Goal: Information Seeking & Learning: Learn about a topic

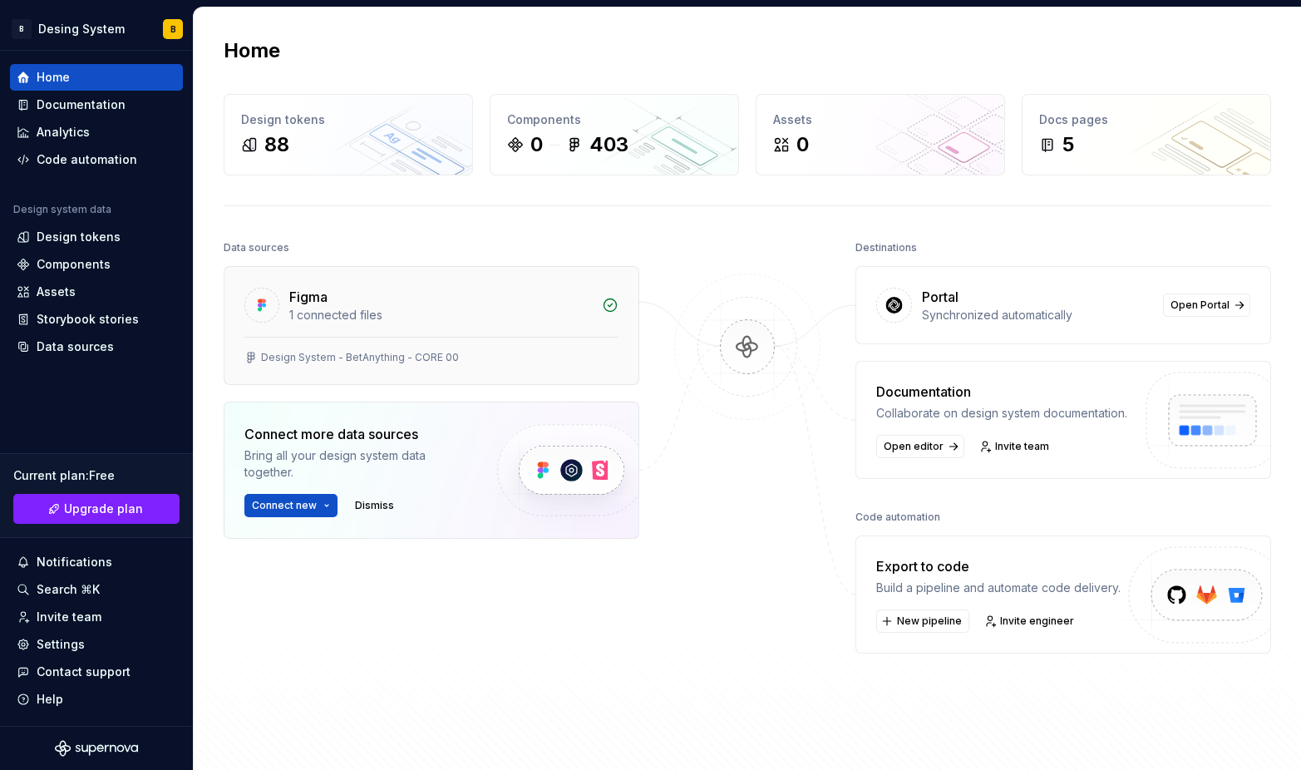
click at [543, 358] on div "Design System - BetAnything - CORE 00" at bounding box center [431, 357] width 374 height 13
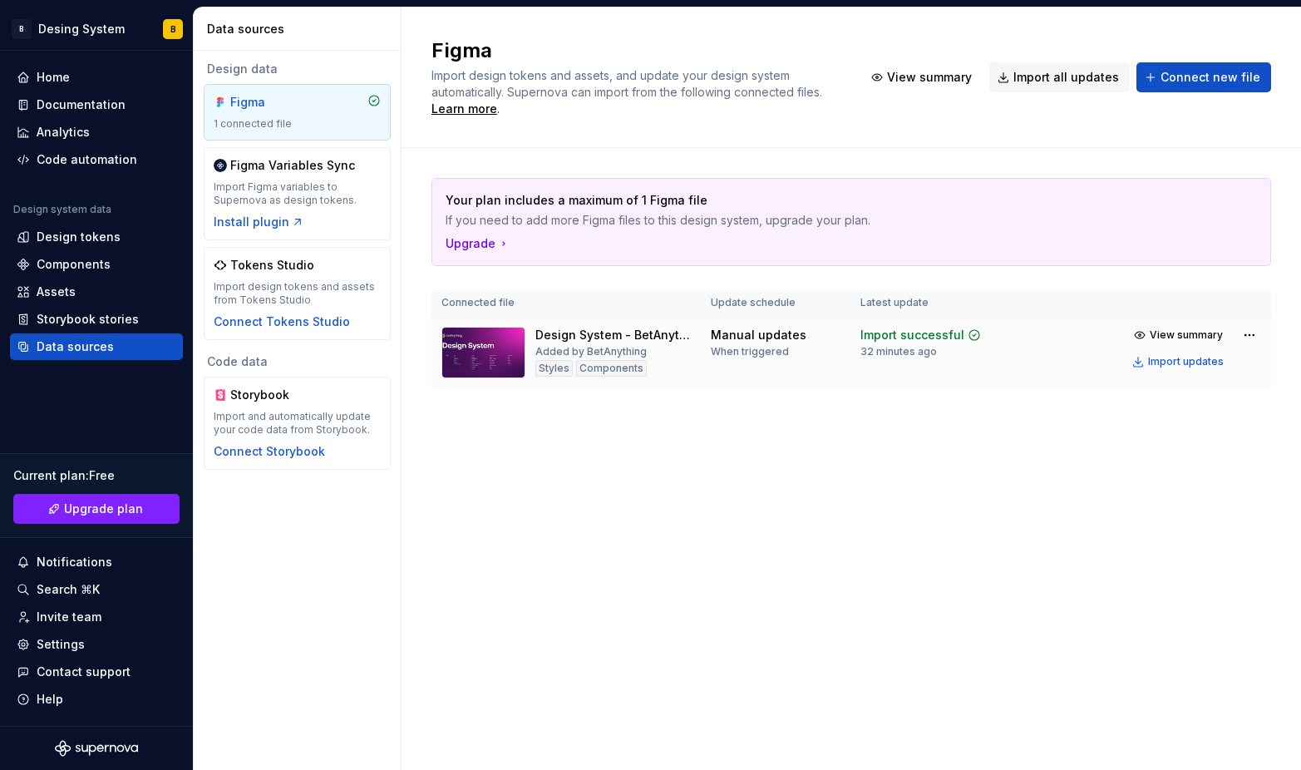
click at [602, 340] on div "Design System - BetAnything - CORE 00" at bounding box center [612, 335] width 155 height 17
click at [498, 494] on div "Figma Import design tokens and assets, and update your design system automatica…" at bounding box center [852, 388] width 900 height 762
click at [72, 238] on div "Design tokens" at bounding box center [79, 237] width 84 height 17
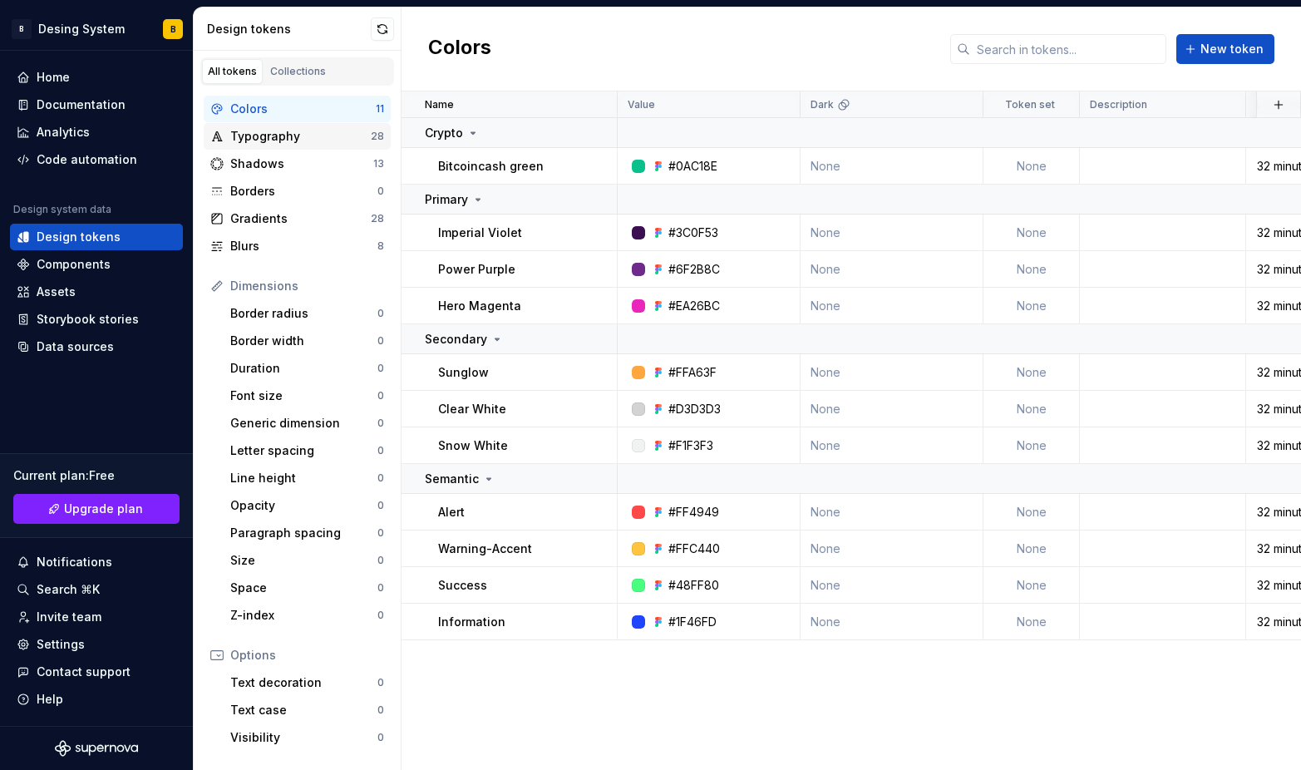
click at [255, 139] on div "Typography" at bounding box center [300, 136] width 141 height 17
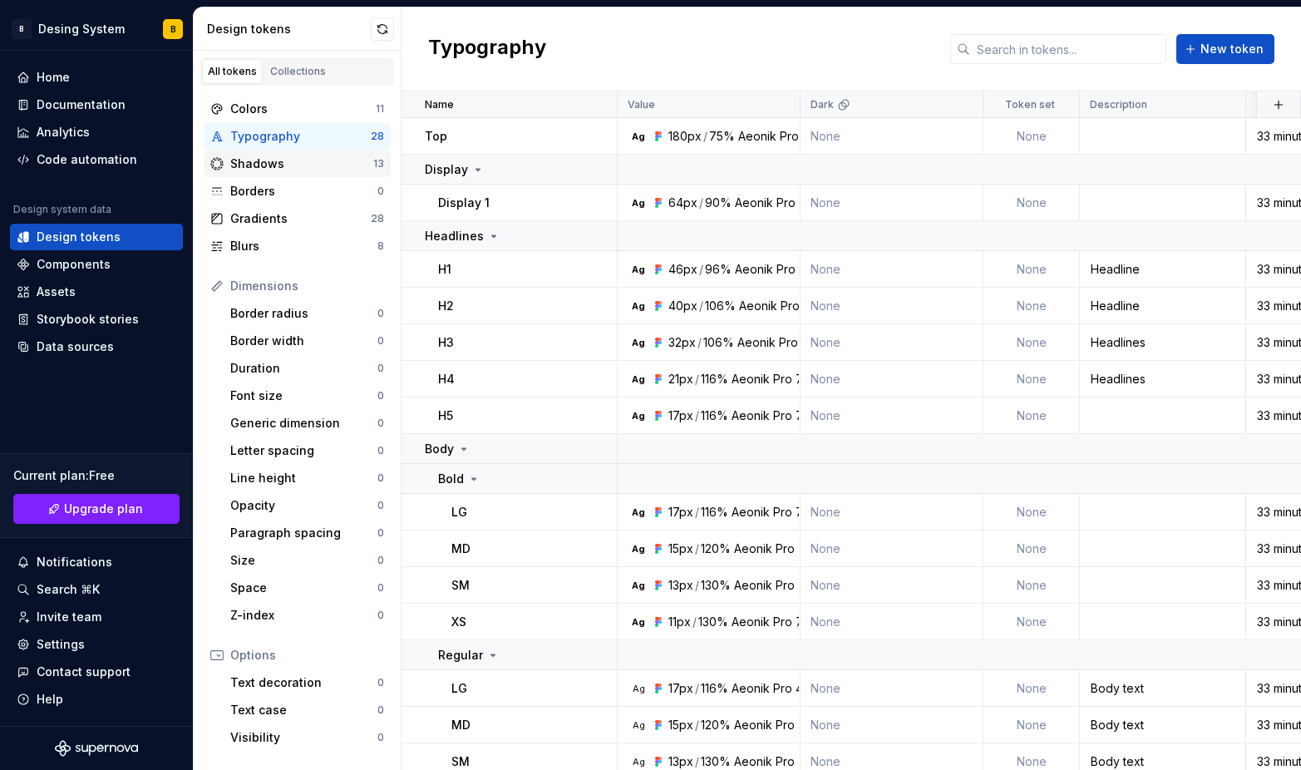
click at [274, 168] on div "Shadows" at bounding box center [301, 163] width 143 height 17
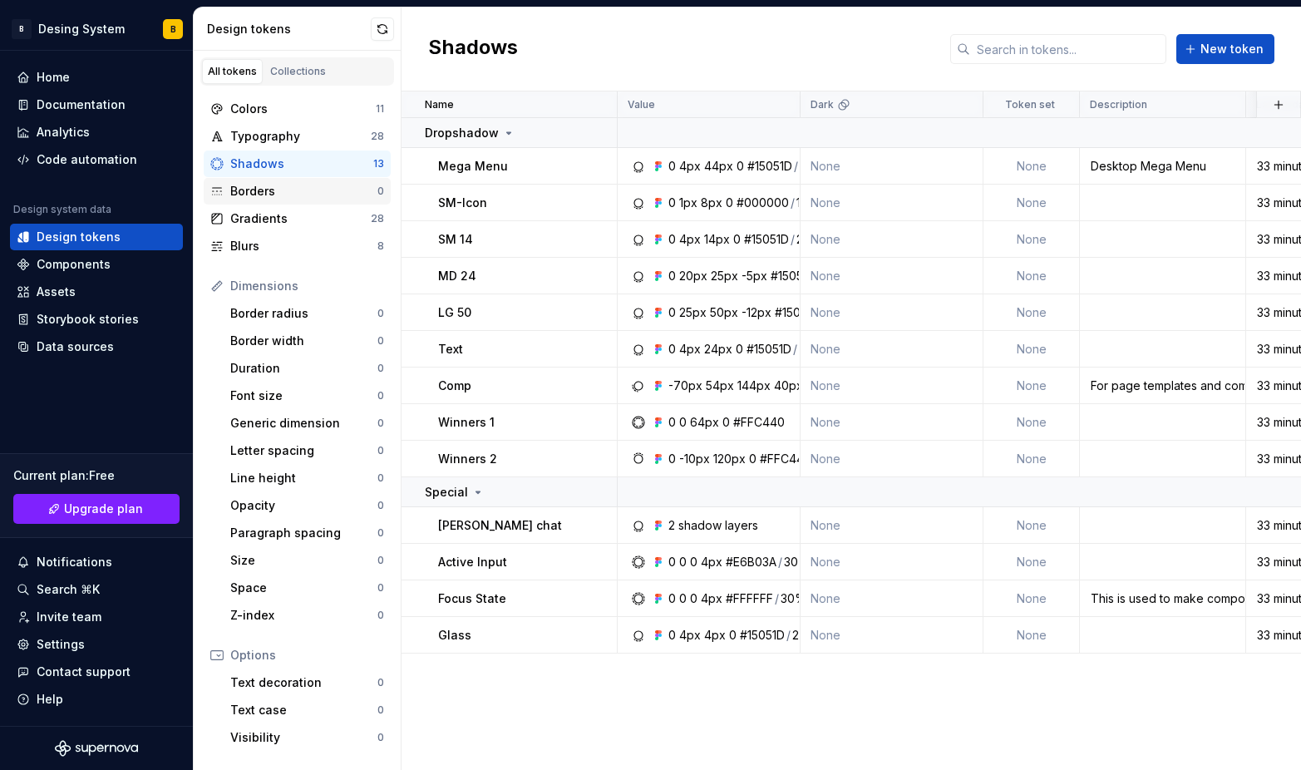
click at [285, 194] on div "Borders" at bounding box center [303, 191] width 147 height 17
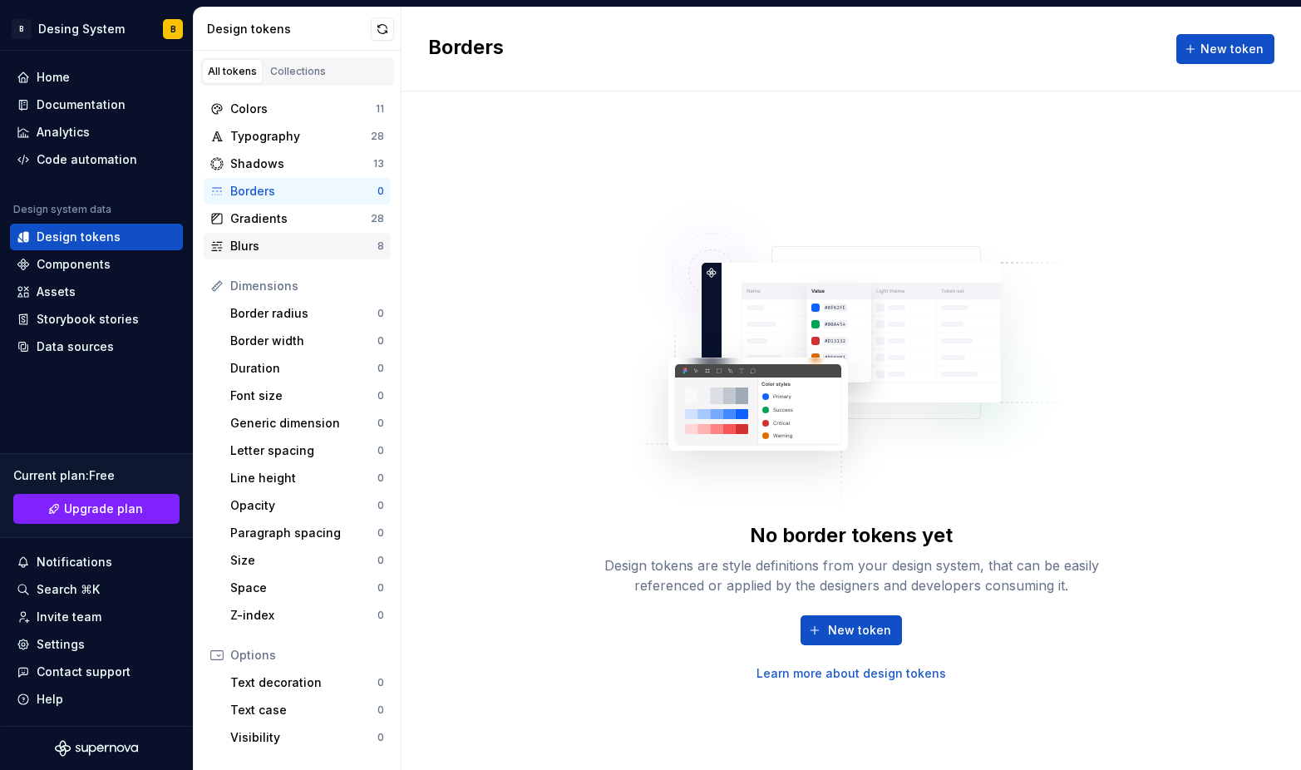
drag, startPoint x: 261, startPoint y: 223, endPoint x: 269, endPoint y: 232, distance: 11.8
click at [262, 223] on div "Gradients" at bounding box center [300, 218] width 141 height 17
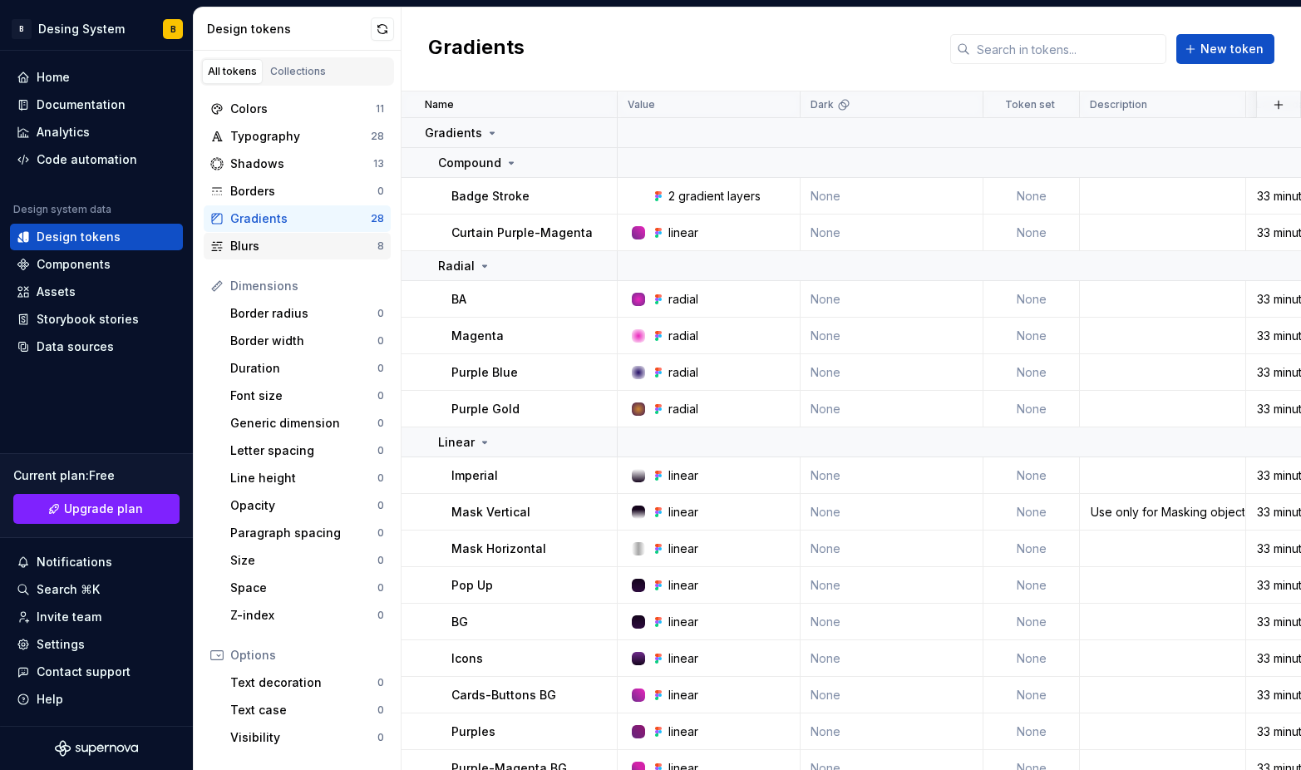
click at [275, 249] on div "Blurs" at bounding box center [303, 246] width 147 height 17
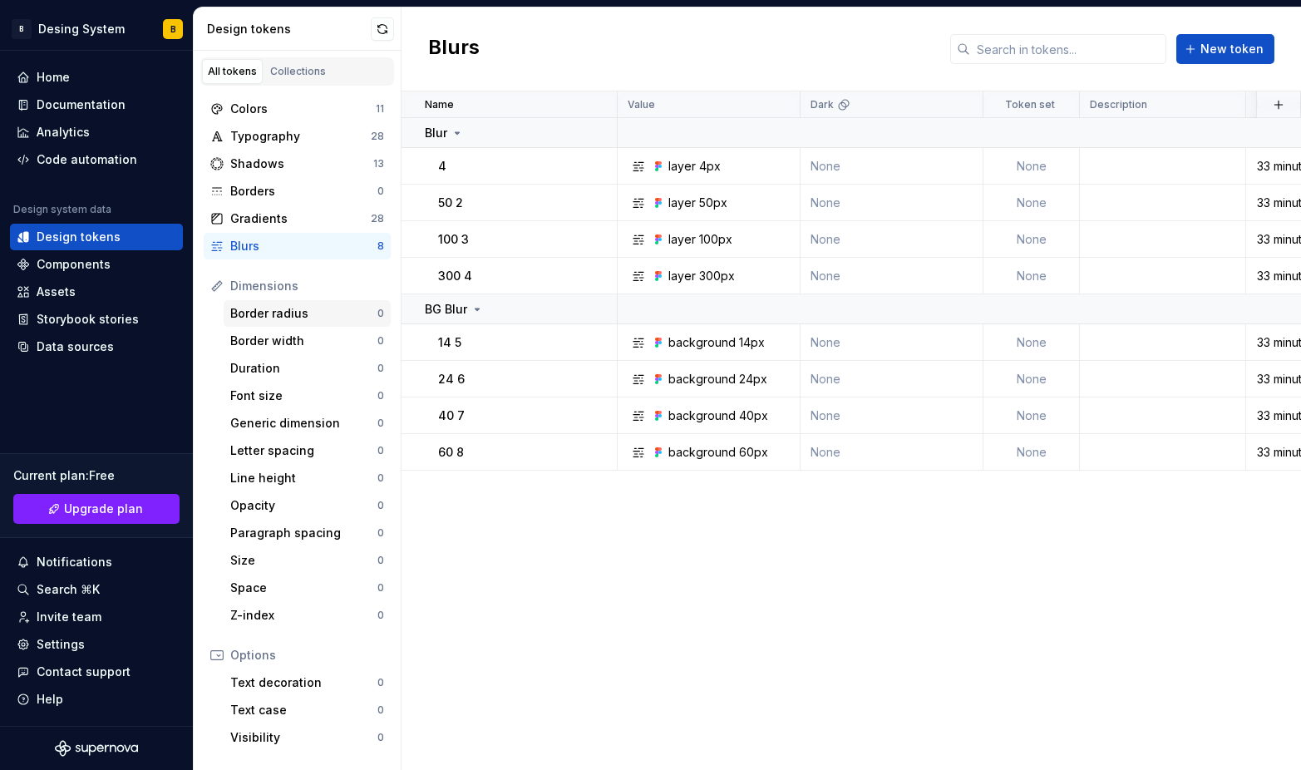
click at [277, 313] on div "Border radius" at bounding box center [303, 313] width 147 height 17
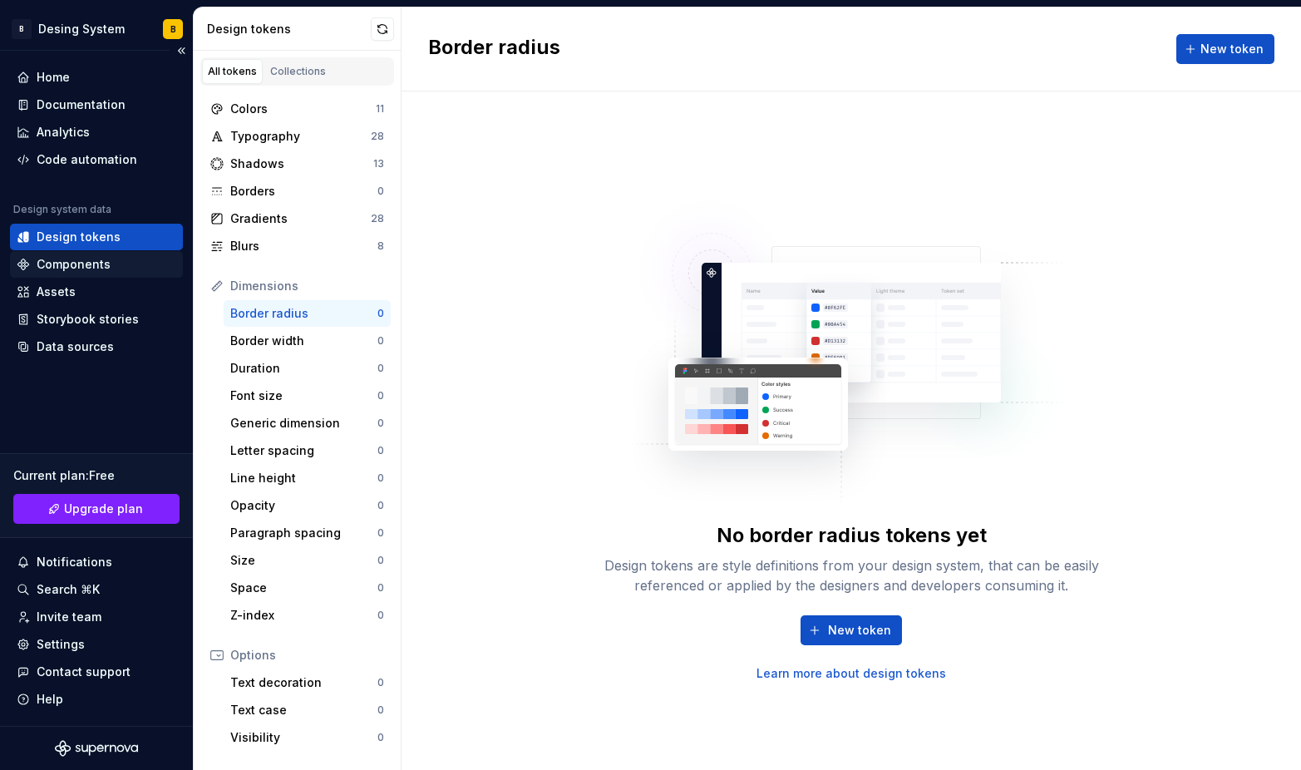
click at [56, 264] on div "Components" at bounding box center [74, 264] width 74 height 17
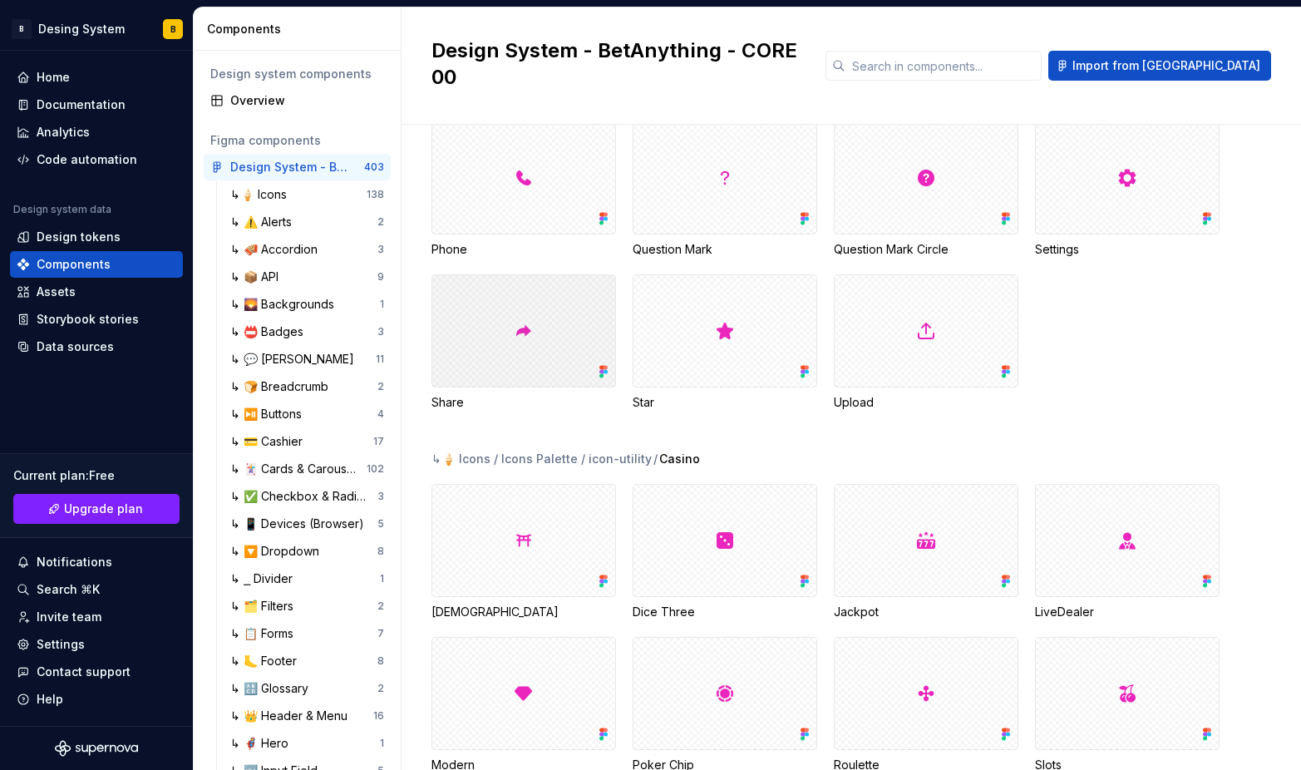
scroll to position [1016, 0]
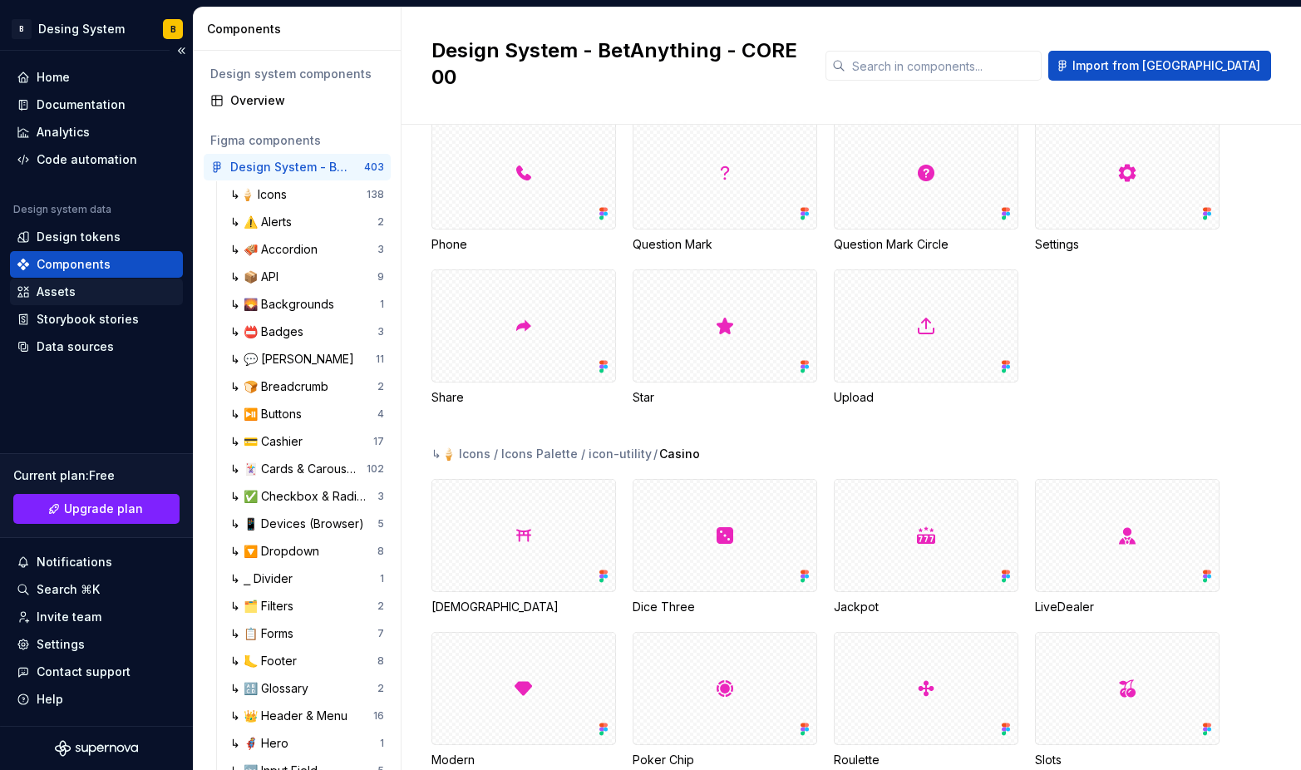
click at [72, 289] on div "Assets" at bounding box center [56, 292] width 39 height 17
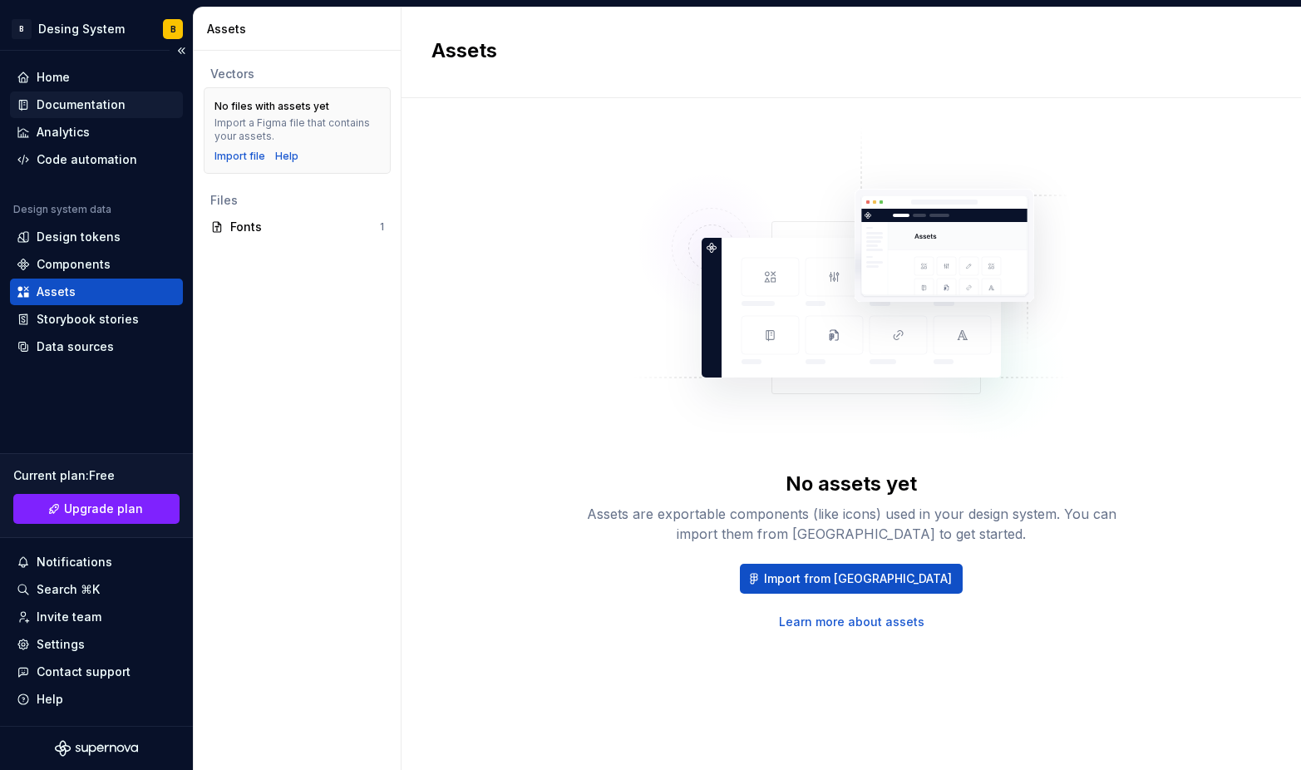
click at [74, 110] on div "Documentation" at bounding box center [81, 104] width 89 height 17
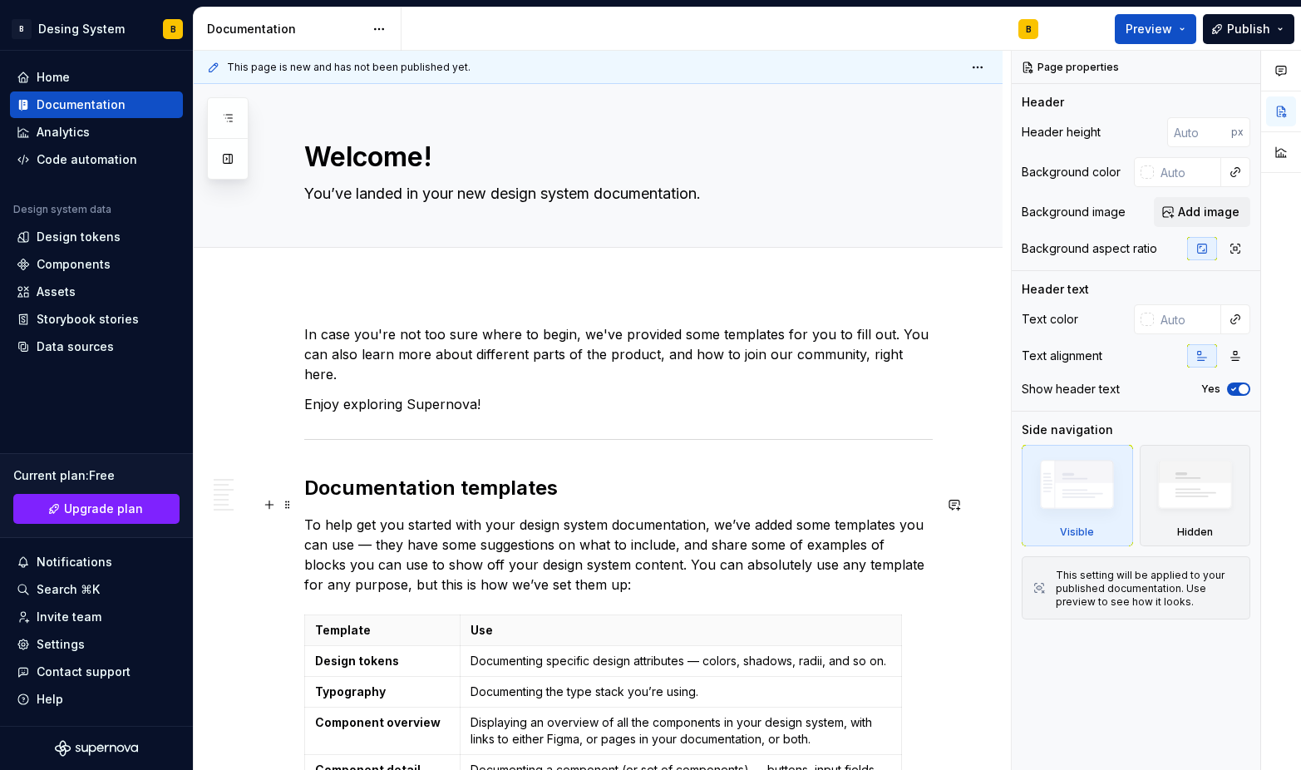
type textarea "*"
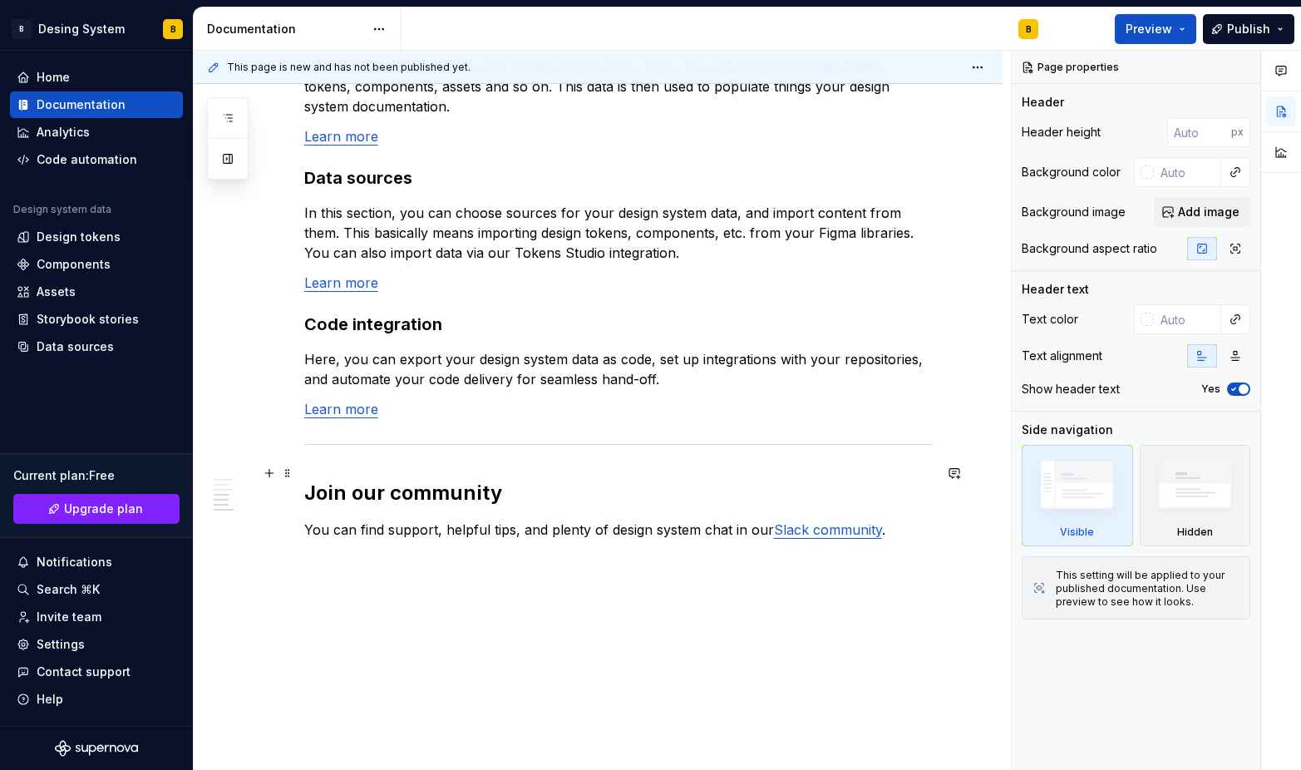
scroll to position [1335, 0]
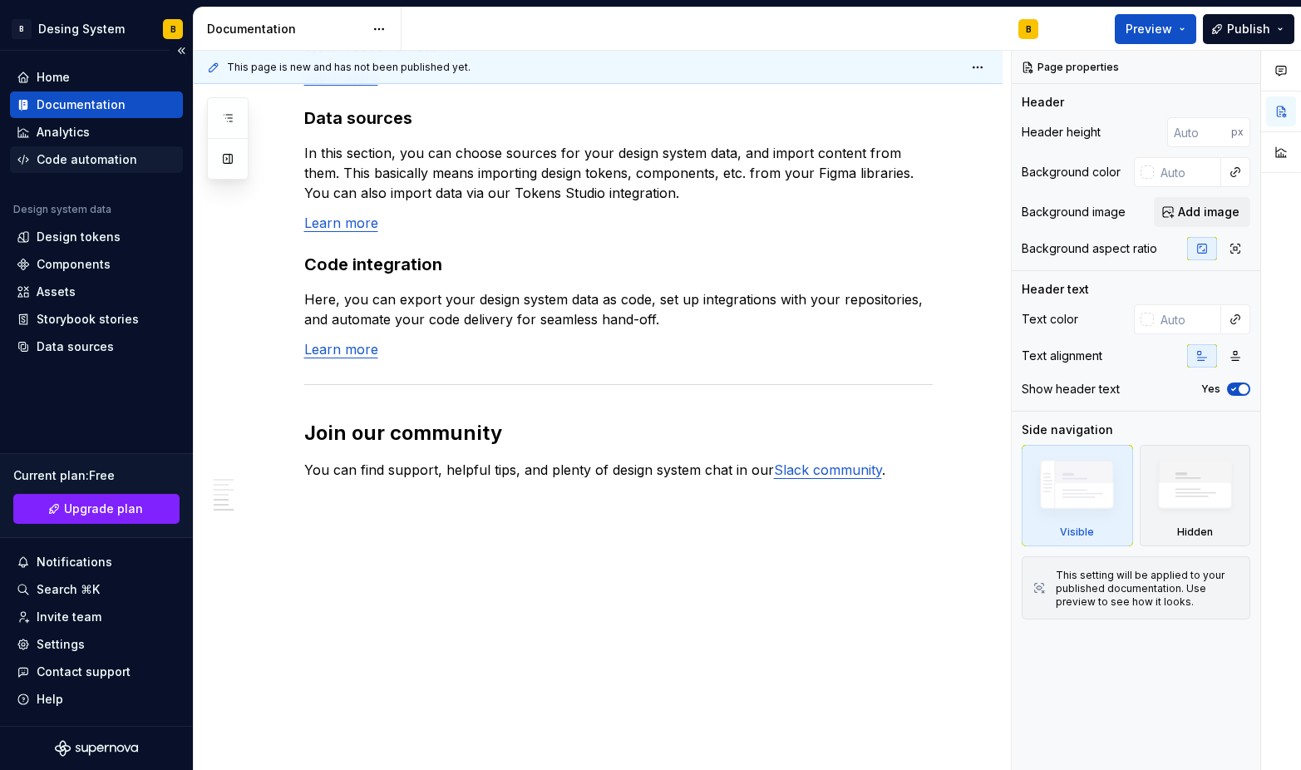
drag, startPoint x: 76, startPoint y: 128, endPoint x: 91, endPoint y: 161, distance: 36.1
click at [77, 128] on div "Analytics" at bounding box center [63, 132] width 53 height 17
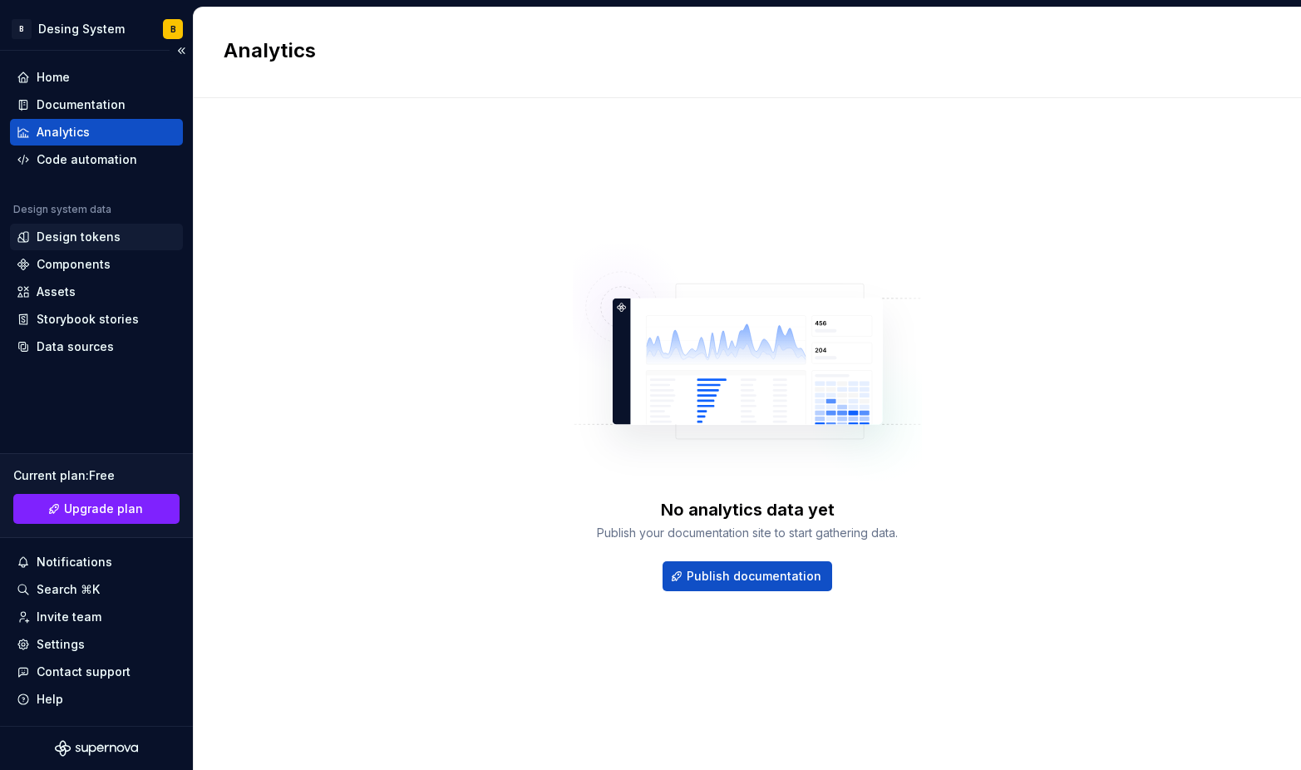
click at [67, 239] on div "Design tokens" at bounding box center [79, 237] width 84 height 17
